Goal: Information Seeking & Learning: Learn about a topic

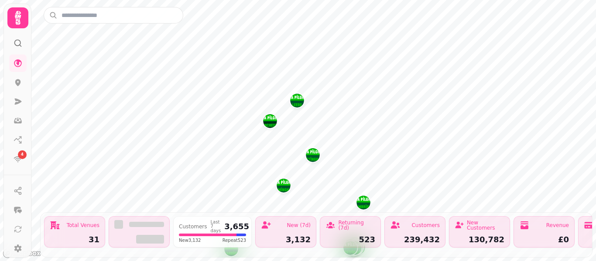
click at [313, 161] on img "NOTTINGHAM" at bounding box center [313, 155] width 14 height 14
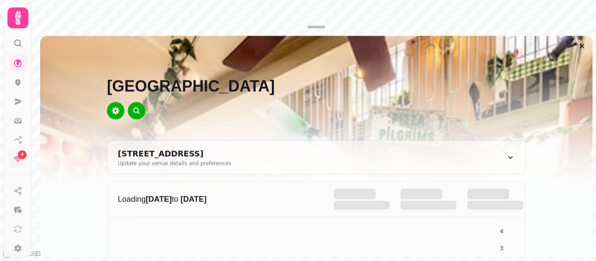
click at [10, 159] on link "4" at bounding box center [17, 158] width 17 height 17
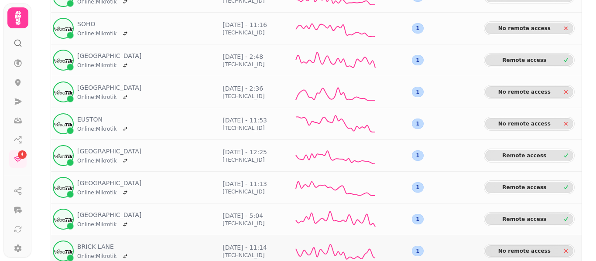
scroll to position [213, 0]
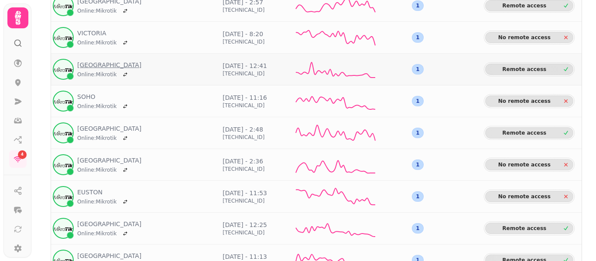
click at [98, 64] on link "[GEOGRAPHIC_DATA]" at bounding box center [109, 65] width 64 height 9
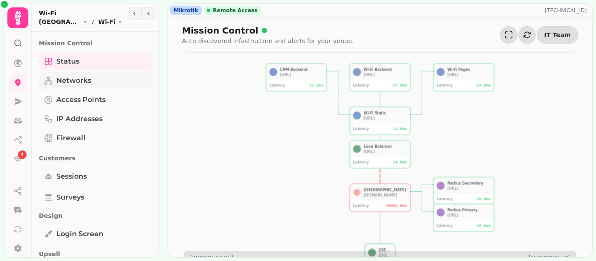
click at [89, 82] on span "Networks" at bounding box center [73, 80] width 35 height 10
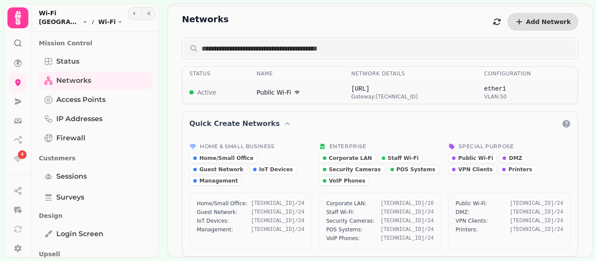
scroll to position [14, 0]
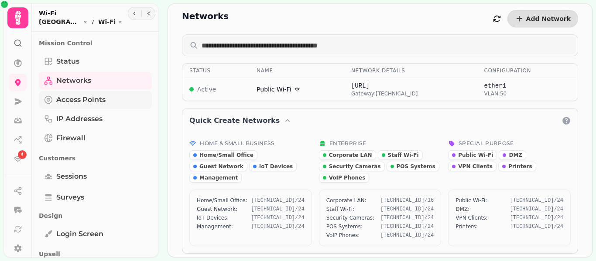
click at [91, 103] on span "Access Points" at bounding box center [80, 100] width 49 height 10
click at [92, 119] on span "IP Addresses" at bounding box center [79, 119] width 46 height 10
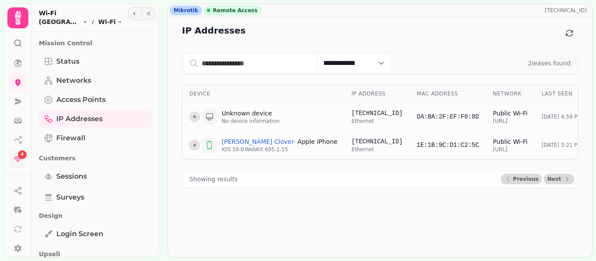
click at [23, 160] on link "4" at bounding box center [17, 158] width 17 height 17
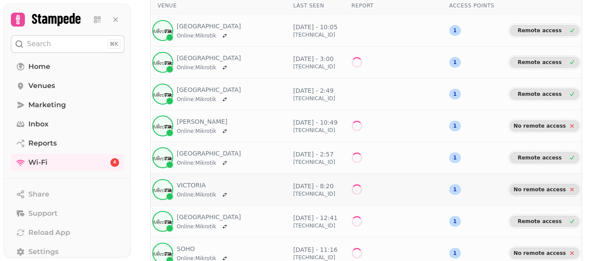
scroll to position [73, 0]
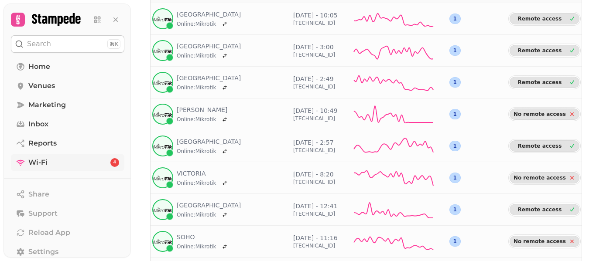
click at [51, 158] on link "Wi-Fi 4" at bounding box center [67, 162] width 113 height 17
click at [191, 173] on link "VICTORIA" at bounding box center [203, 173] width 53 height 9
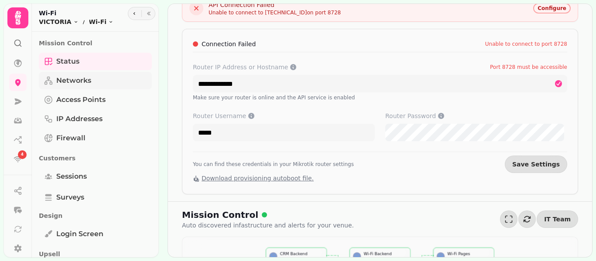
scroll to position [24, 0]
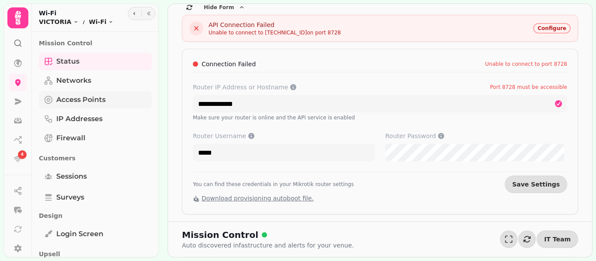
drag, startPoint x: 90, startPoint y: 84, endPoint x: 95, endPoint y: 94, distance: 10.9
click at [90, 84] on span "Networks" at bounding box center [73, 80] width 35 height 10
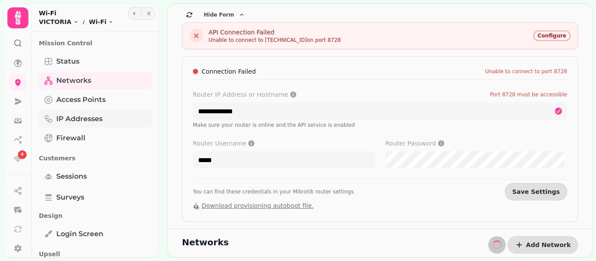
scroll to position [24, 0]
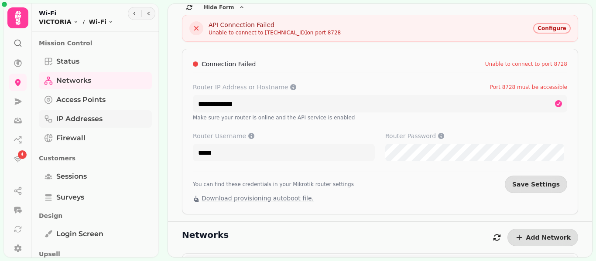
click at [92, 119] on span "IP Addresses" at bounding box center [79, 119] width 46 height 10
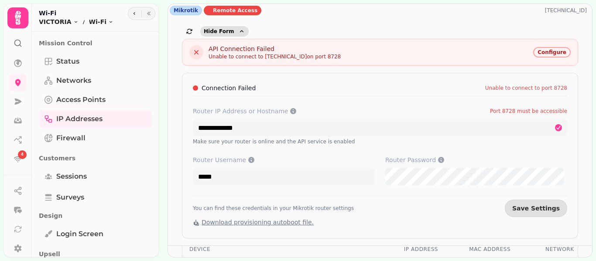
click at [238, 31] on icon "button" at bounding box center [241, 31] width 7 height 7
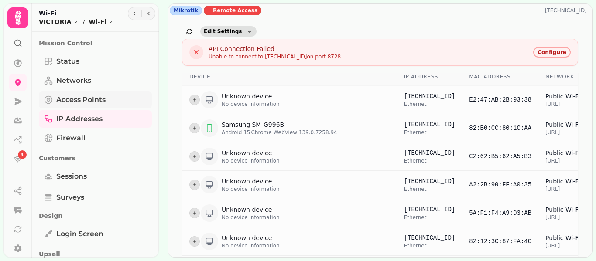
click at [102, 97] on span "Access Points" at bounding box center [80, 100] width 49 height 10
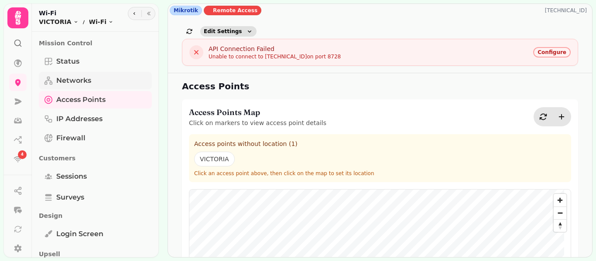
click at [92, 89] on link "Networks" at bounding box center [95, 80] width 113 height 17
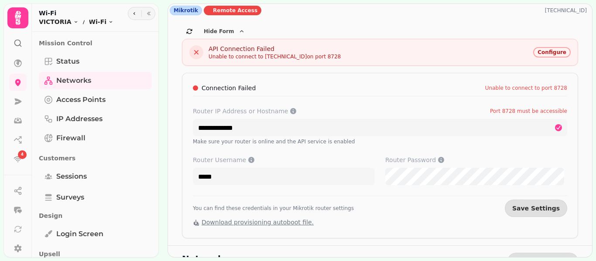
click at [544, 55] on span "Configure" at bounding box center [551, 52] width 29 height 5
click at [187, 31] on icon "button" at bounding box center [189, 31] width 7 height 7
click at [57, 21] on html "**********" at bounding box center [298, 130] width 596 height 261
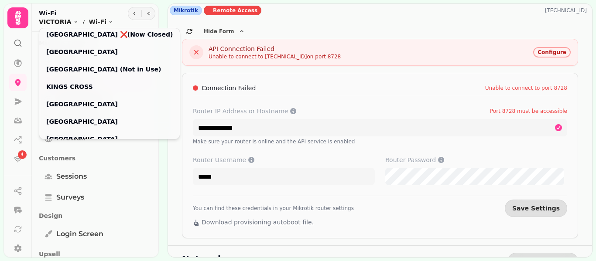
scroll to position [291, 0]
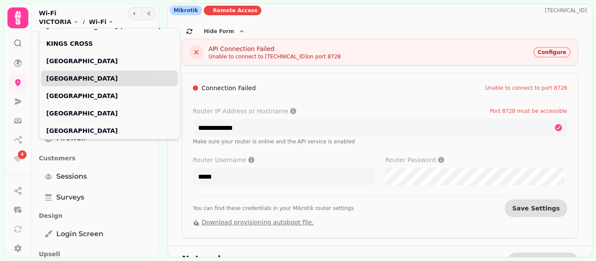
click at [81, 82] on link "[GEOGRAPHIC_DATA]" at bounding box center [109, 78] width 126 height 9
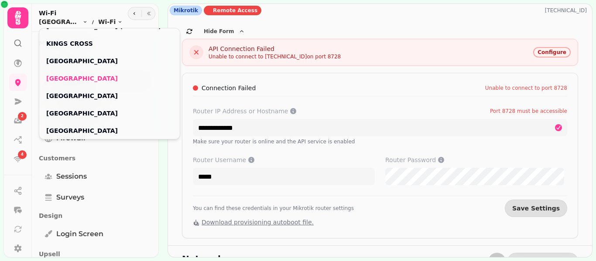
click at [20, 158] on html "**********" at bounding box center [298, 130] width 596 height 261
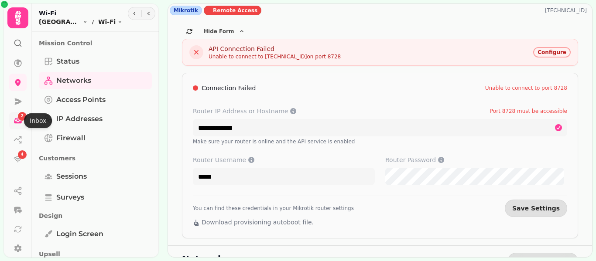
click at [19, 119] on div "2" at bounding box center [22, 116] width 9 height 9
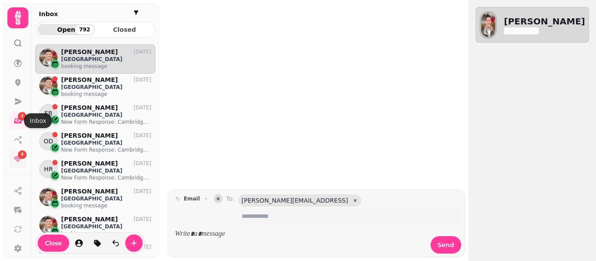
scroll to position [203, 113]
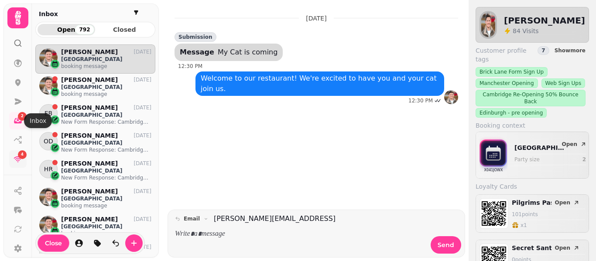
click at [22, 157] on span "4" at bounding box center [22, 155] width 3 height 6
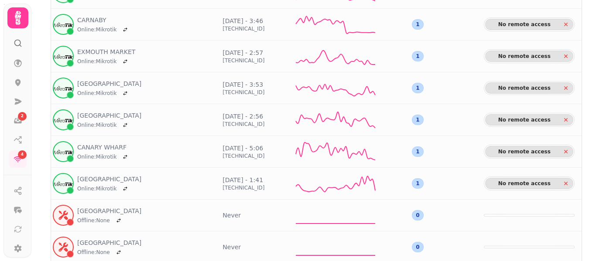
scroll to position [140, 0]
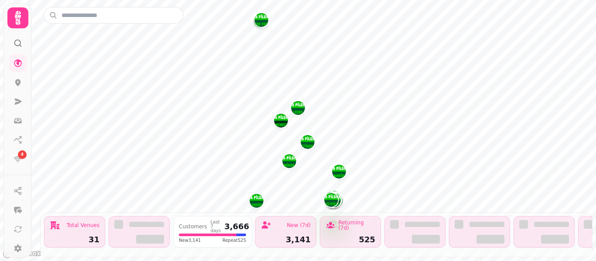
click at [308, 143] on img "NOTTINGHAM" at bounding box center [307, 142] width 14 height 14
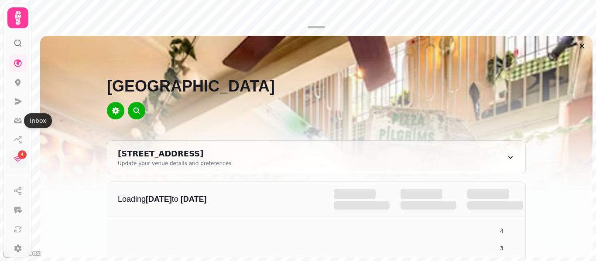
click at [21, 161] on icon at bounding box center [18, 159] width 9 height 9
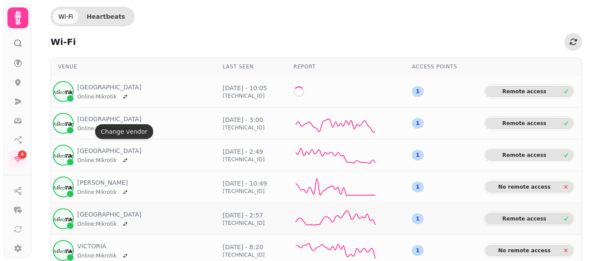
scroll to position [145, 0]
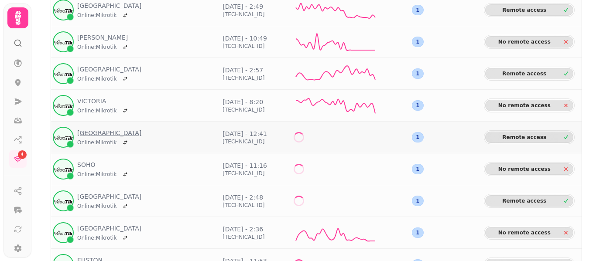
click at [98, 134] on link "[GEOGRAPHIC_DATA]" at bounding box center [109, 133] width 64 height 9
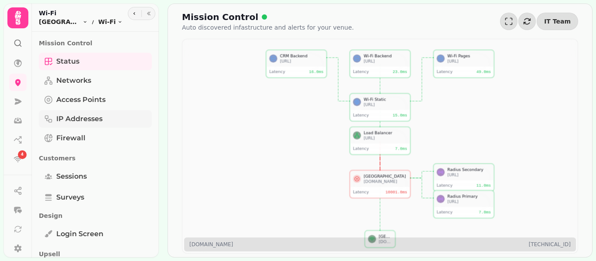
click at [88, 119] on span "IP Addresses" at bounding box center [79, 119] width 46 height 10
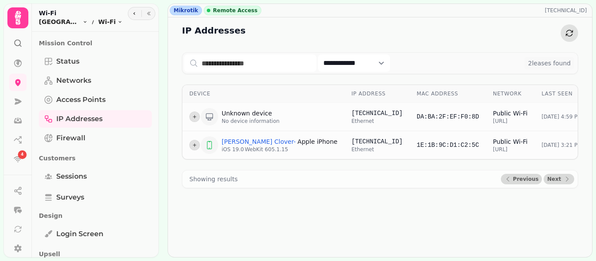
click at [575, 36] on button "button" at bounding box center [568, 32] width 17 height 17
click at [571, 37] on icon "button" at bounding box center [569, 33] width 9 height 9
click at [571, 32] on icon "button" at bounding box center [569, 33] width 9 height 9
